Goal: Book appointment/travel/reservation

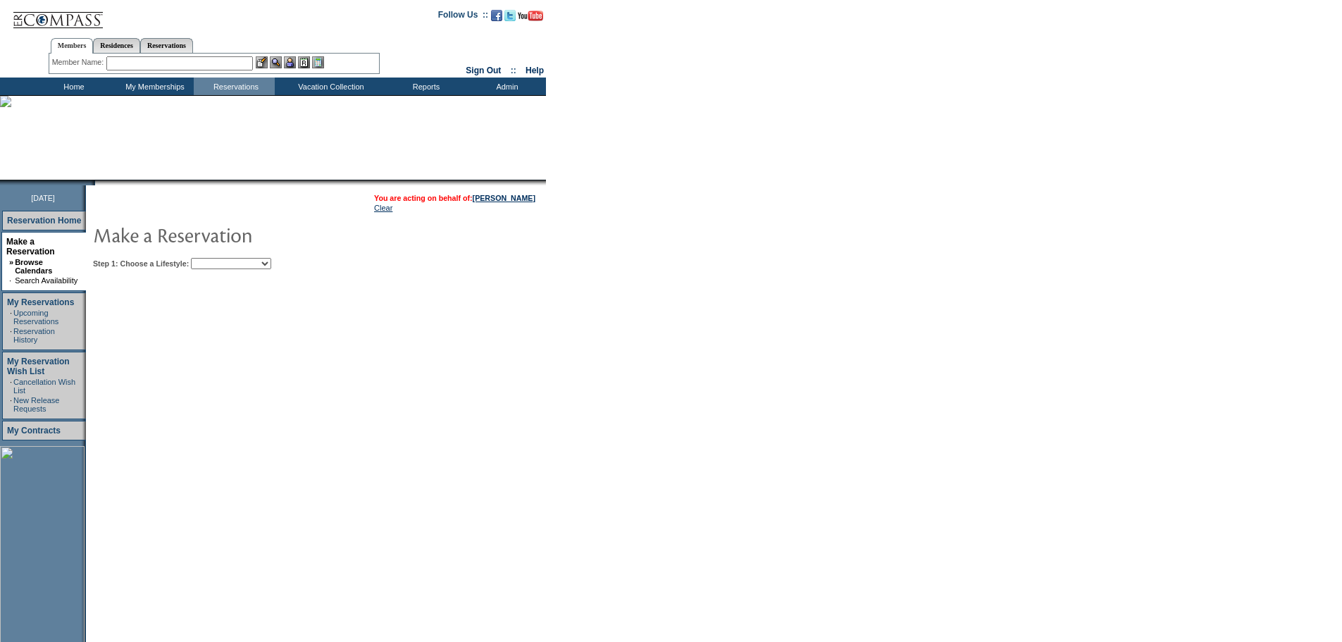
click at [271, 259] on select "Beach Leisure Metropolitan Mountain OIAL for Adventure OIAL for Couples OIAL fo…" at bounding box center [231, 263] width 80 height 11
select select "Beach"
click at [215, 259] on select "Beach Leisure Metropolitan Mountain OIAL for Adventure OIAL for Couples OIAL fo…" at bounding box center [231, 263] width 80 height 11
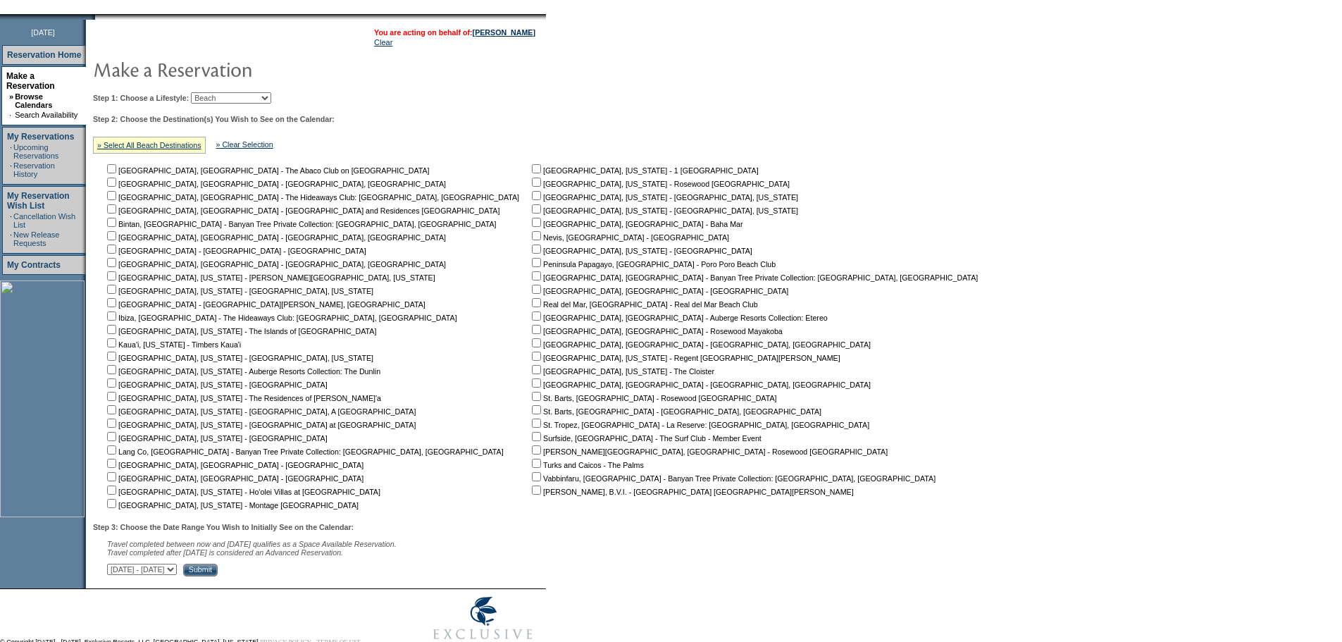
scroll to position [211, 0]
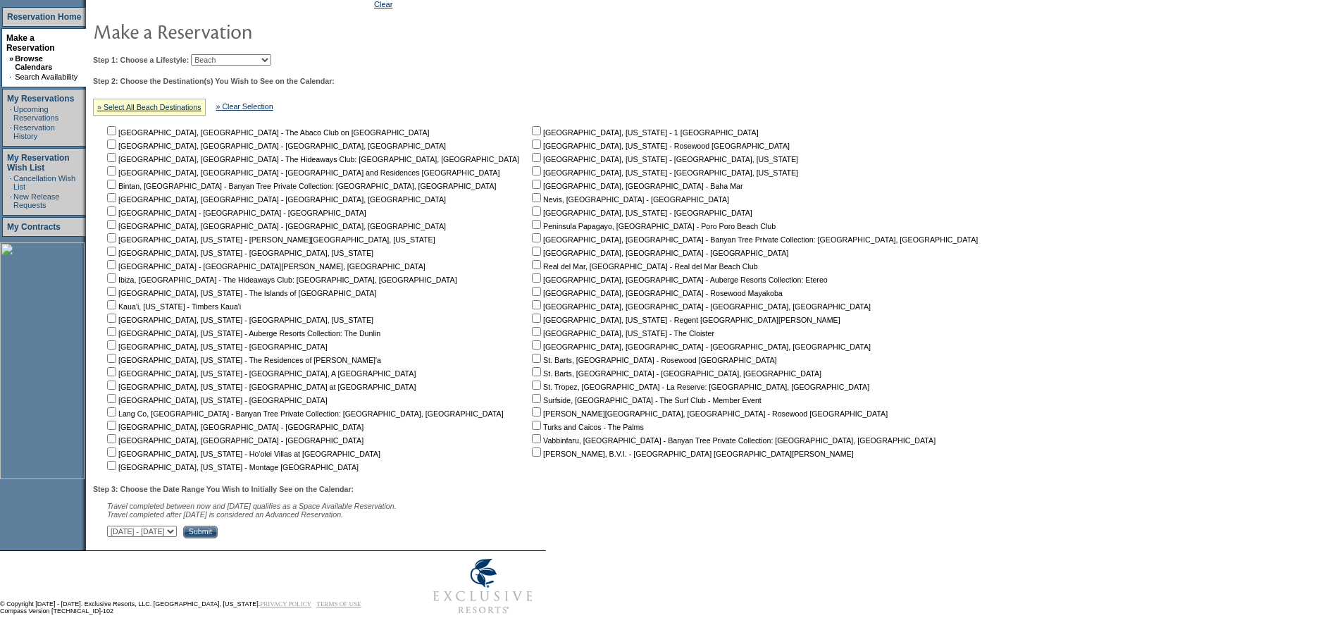
click at [116, 395] on input "checkbox" at bounding box center [111, 398] width 9 height 9
checkbox input "true"
click at [299, 526] on div "Step 3: Choose the Date Range You Wish to Initially See on the Calendar: Travel…" at bounding box center [540, 512] width 894 height 54
click at [218, 530] on input "Submit" at bounding box center [200, 531] width 35 height 13
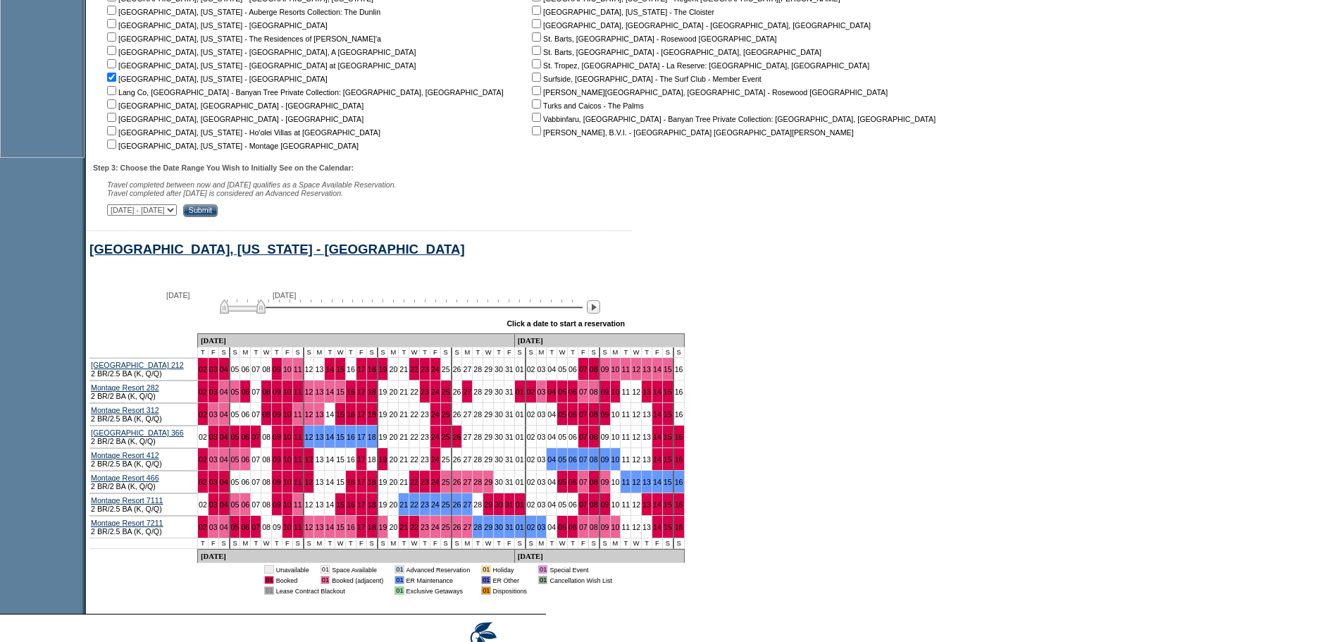
scroll to position [606, 0]
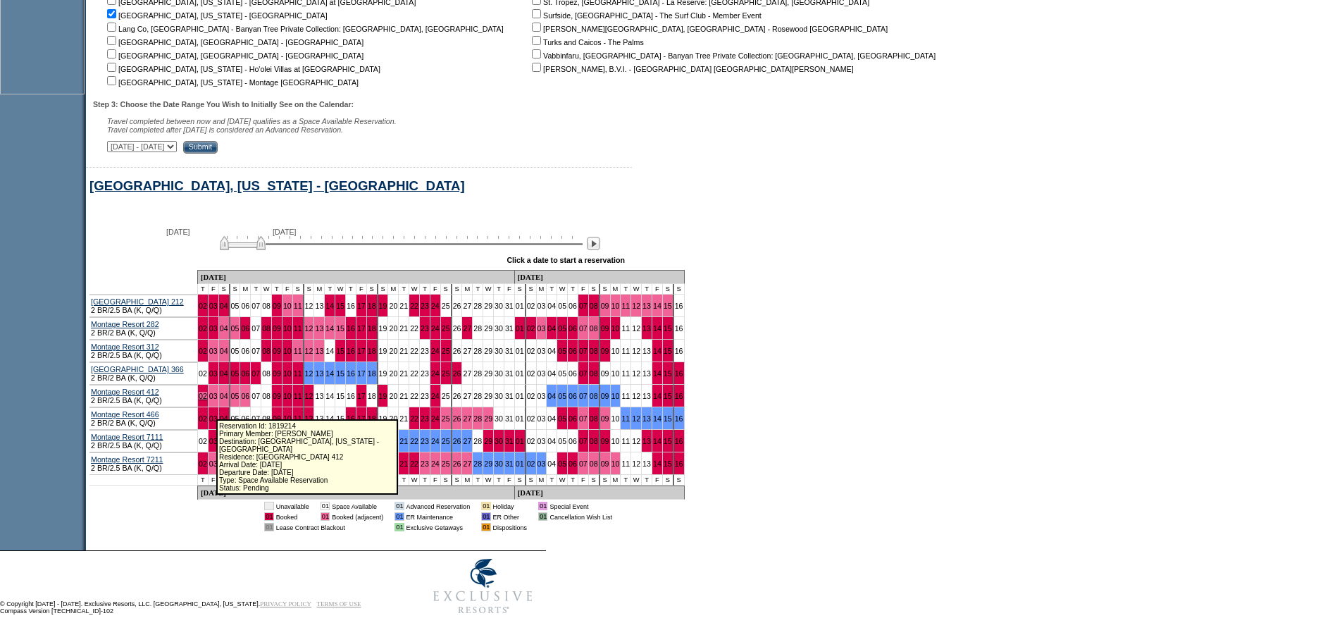
click at [207, 392] on link "02" at bounding box center [203, 396] width 8 height 8
